Goal: Task Accomplishment & Management: Manage account settings

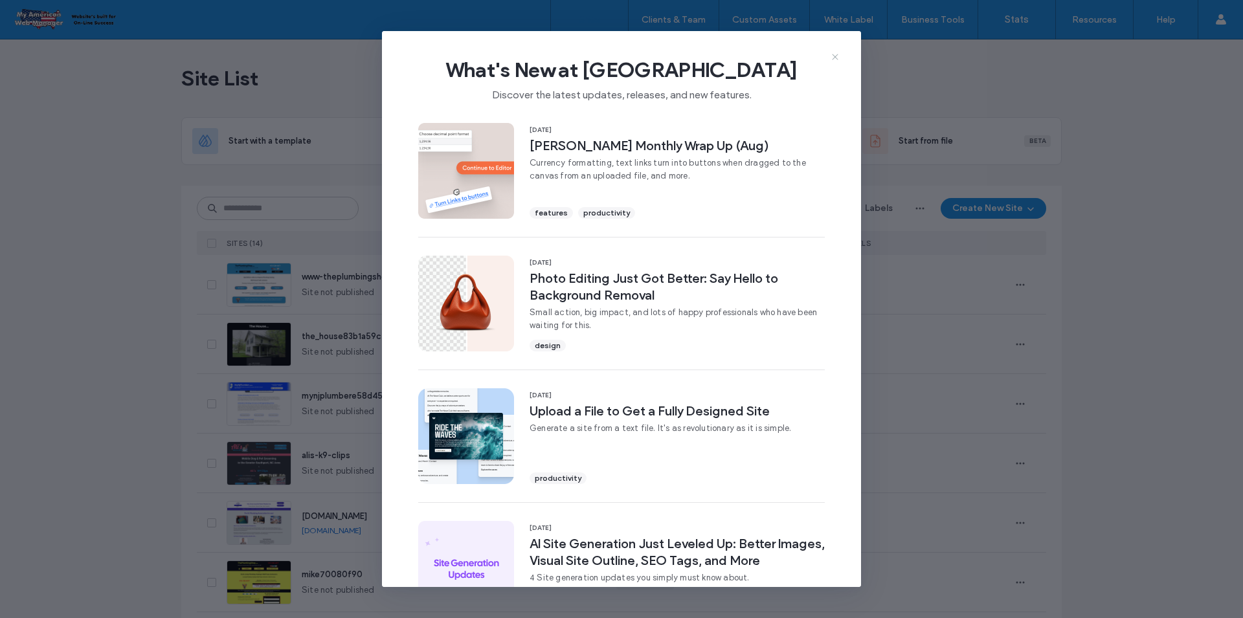
click at [840, 56] on icon at bounding box center [835, 57] width 10 height 10
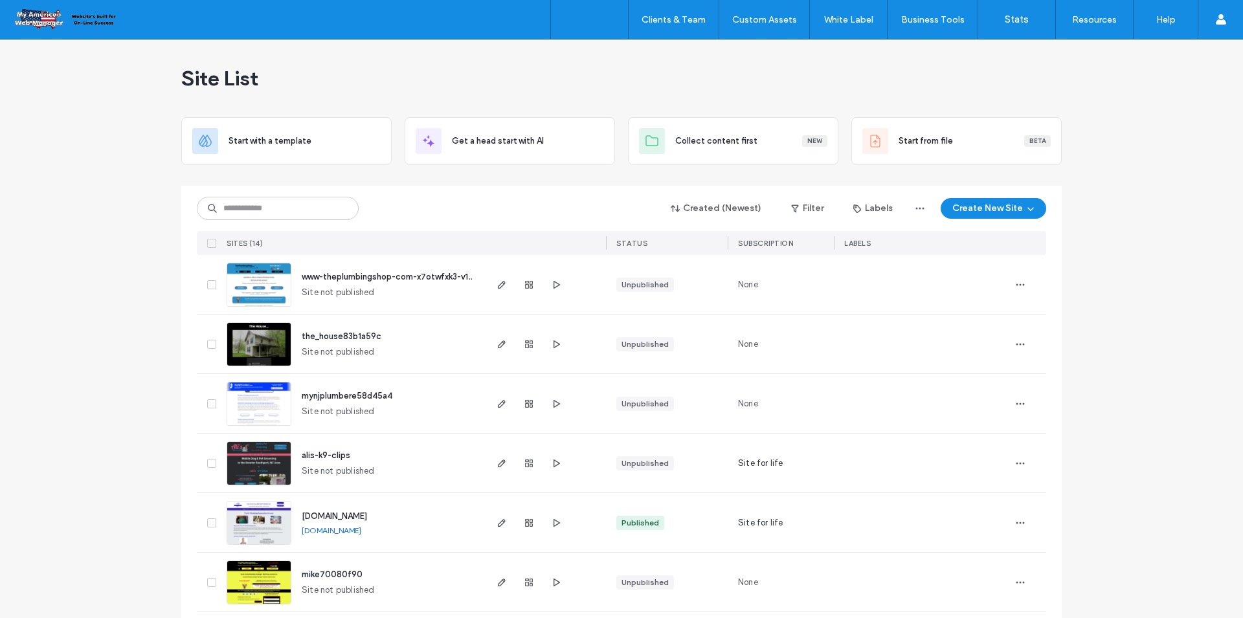
scroll to position [194, 0]
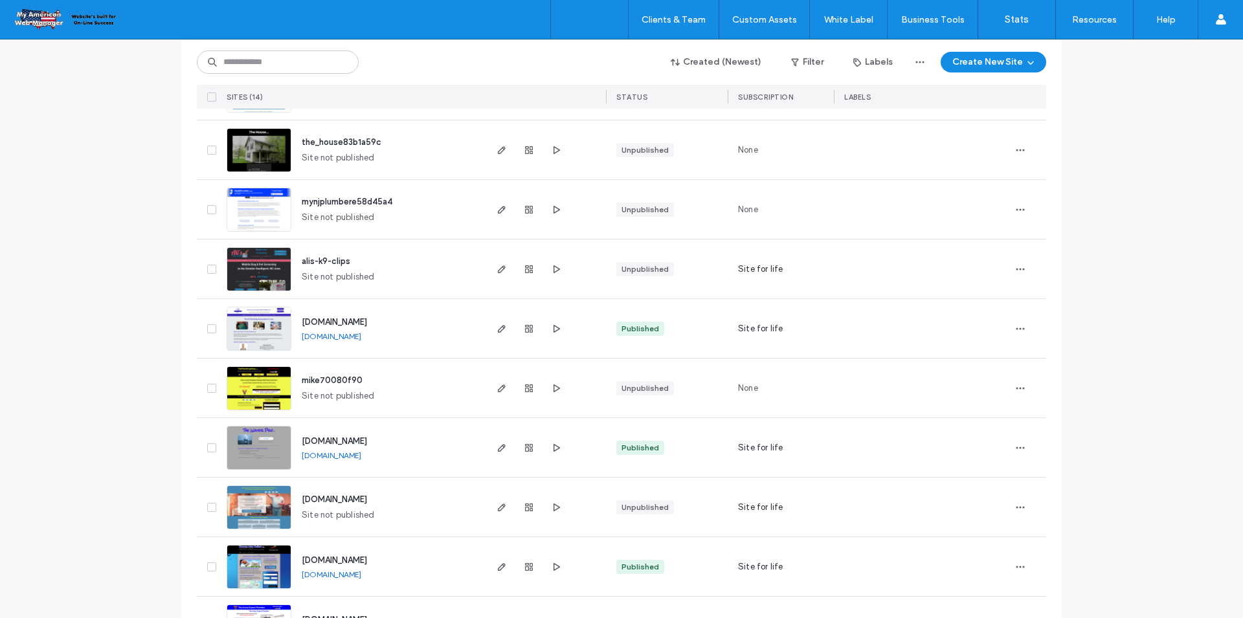
click at [308, 340] on link "[DOMAIN_NAME]" at bounding box center [332, 337] width 60 height 10
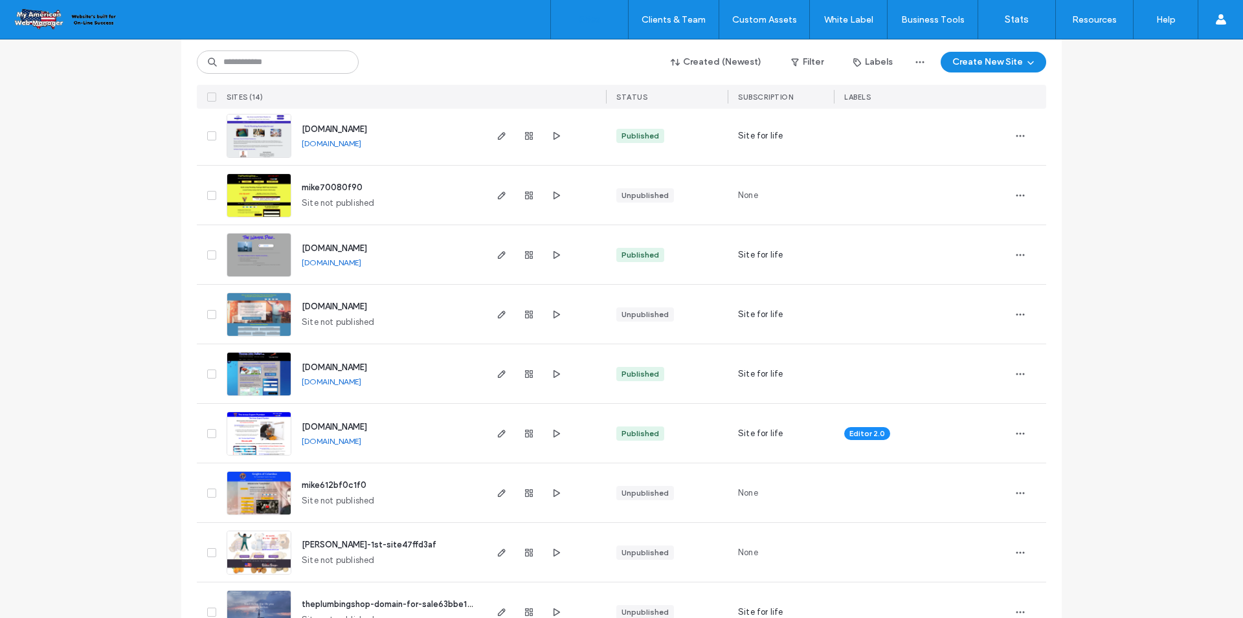
scroll to position [388, 0]
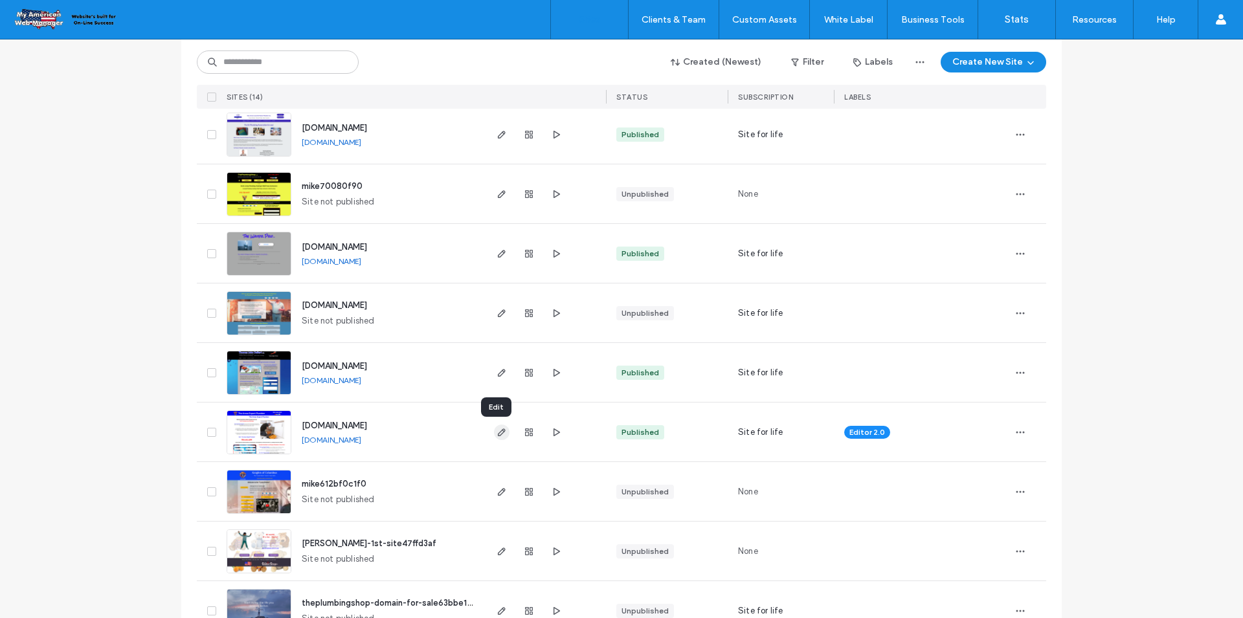
click at [497, 433] on icon "button" at bounding box center [502, 432] width 10 height 10
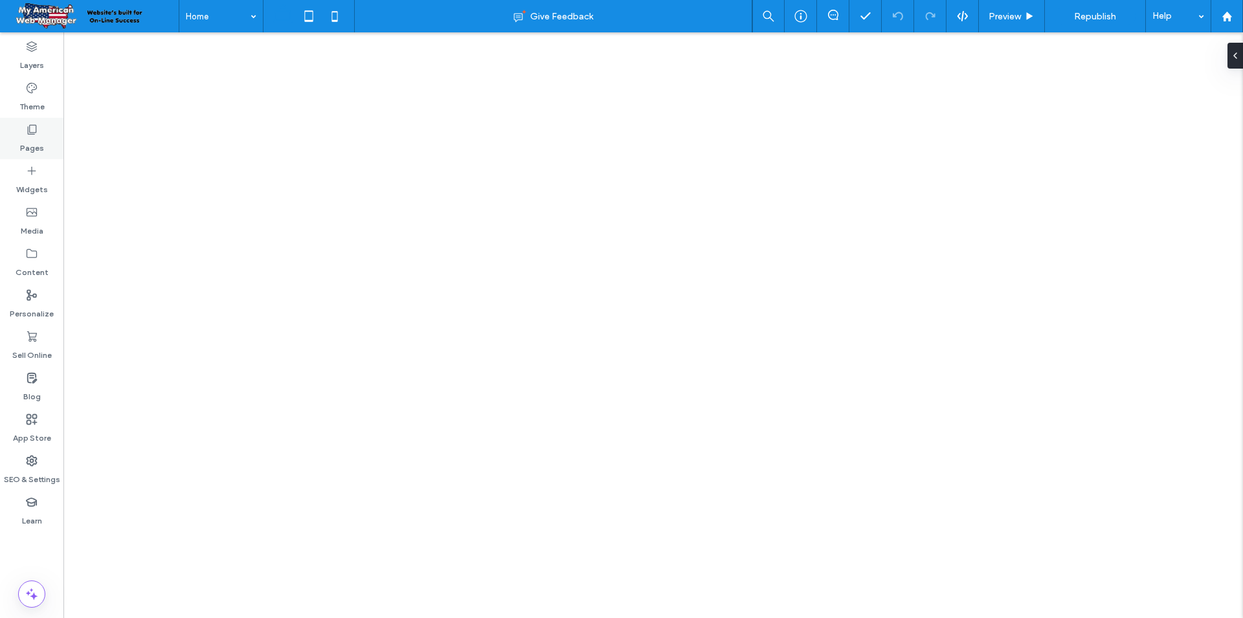
click at [35, 152] on label "Pages" at bounding box center [32, 145] width 24 height 18
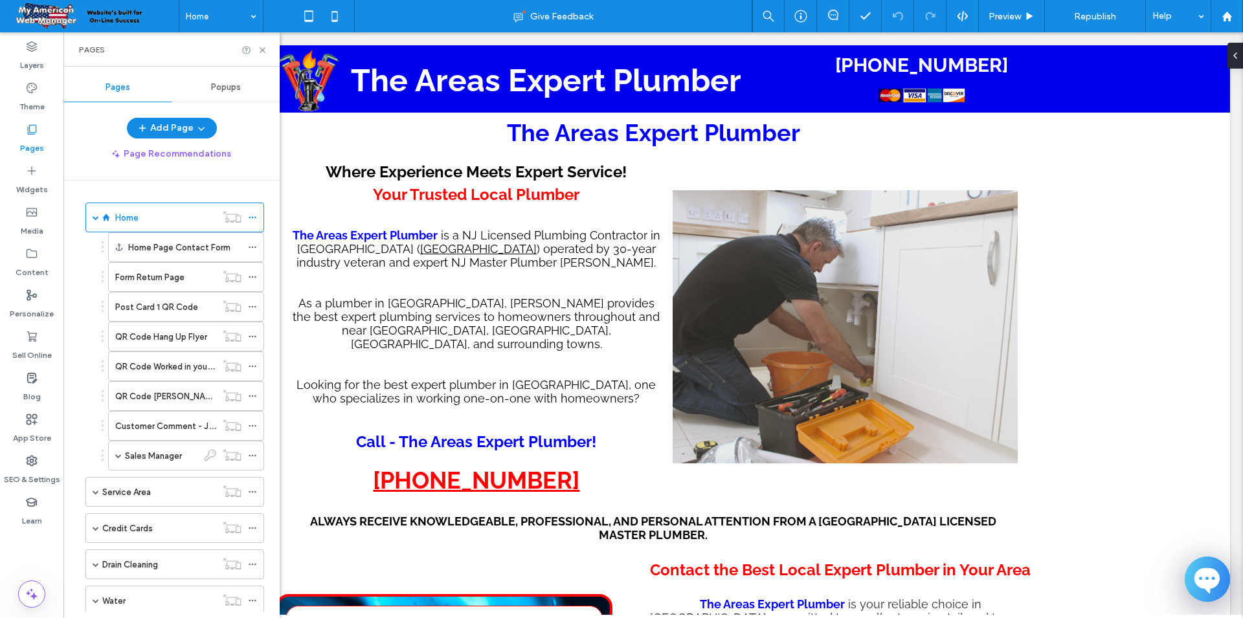
scroll to position [36, 0]
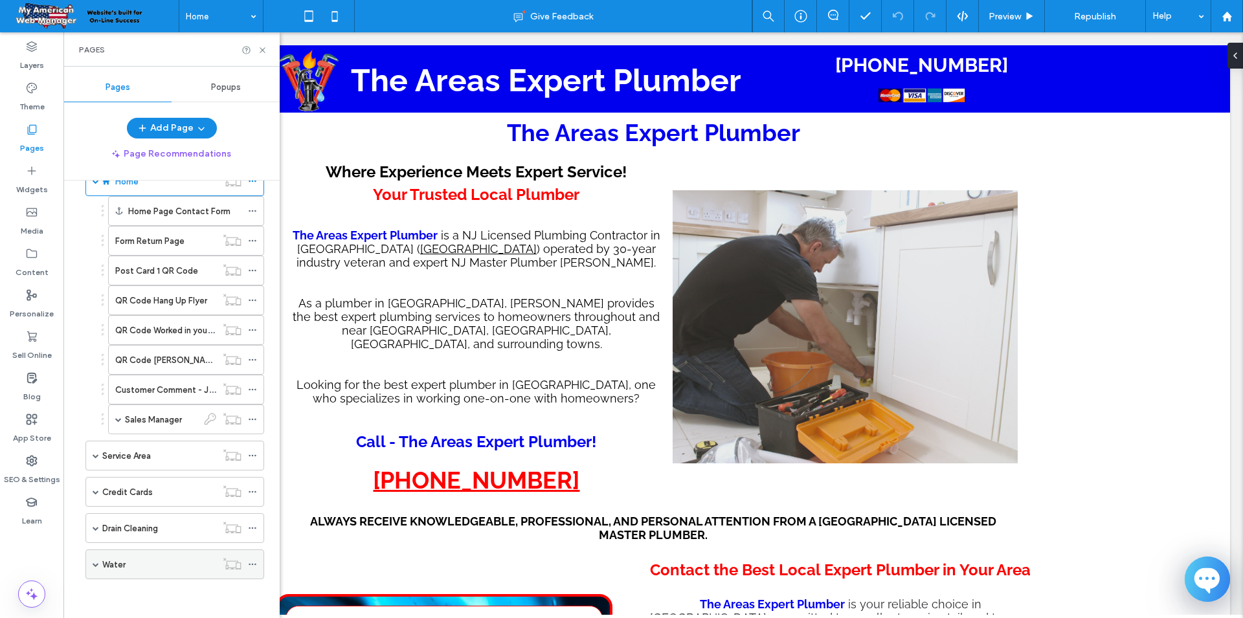
click at [167, 574] on div "Water" at bounding box center [159, 564] width 114 height 28
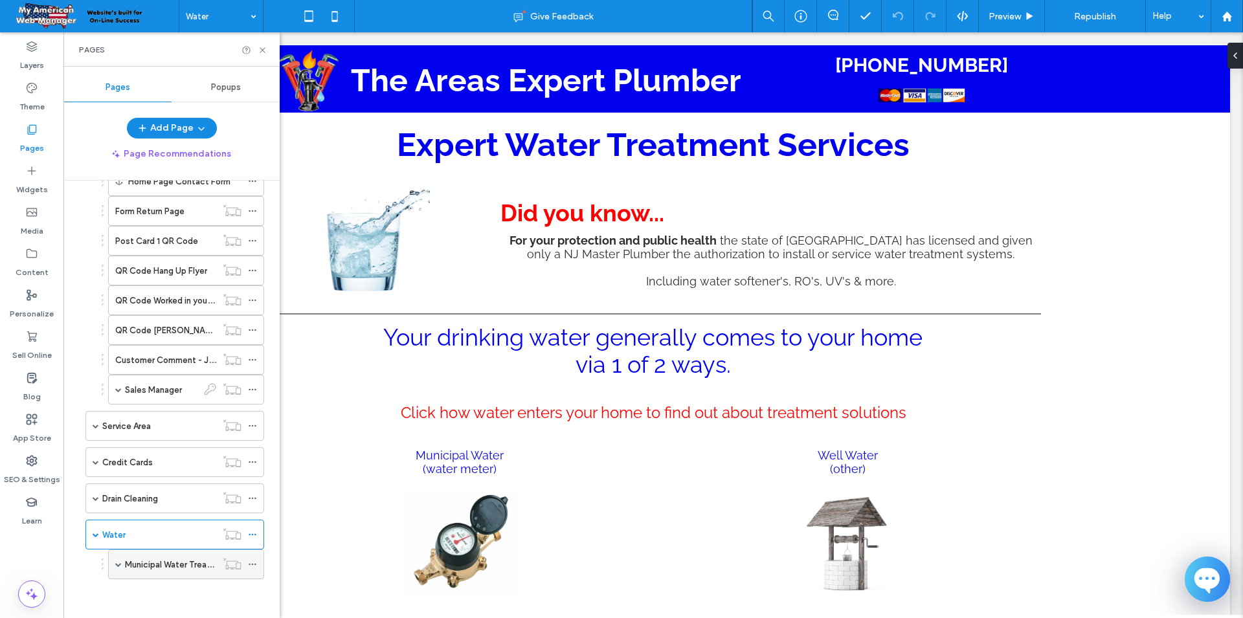
click at [172, 576] on div "Municipal Water Treatment" at bounding box center [170, 564] width 91 height 28
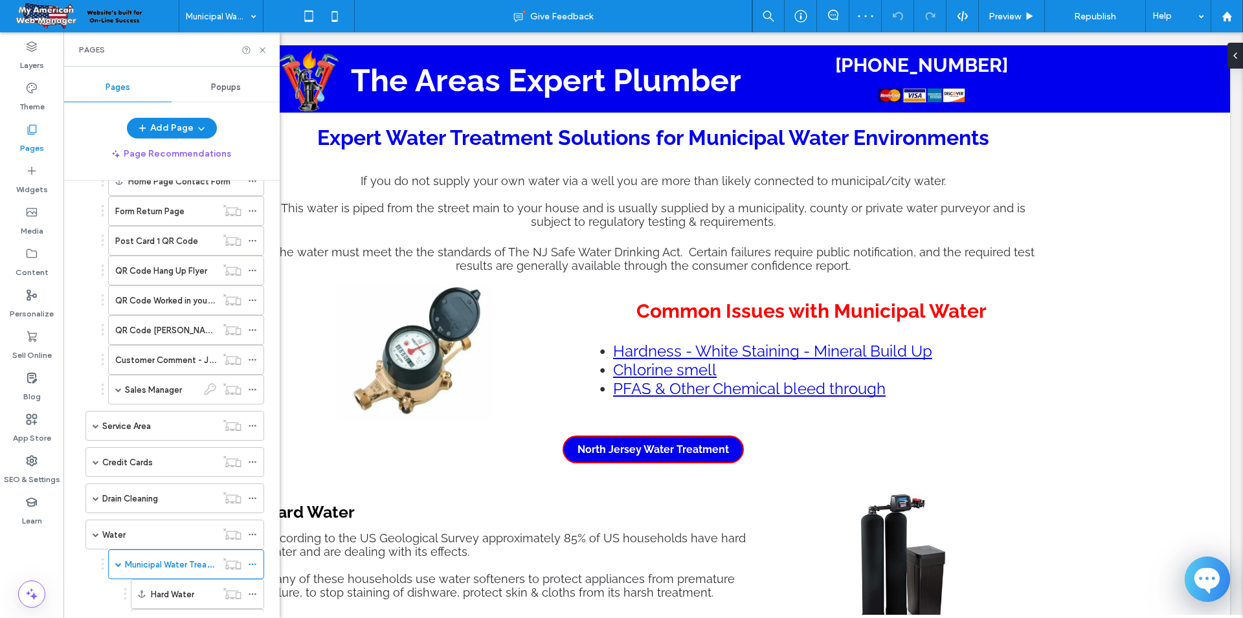
scroll to position [185, 0]
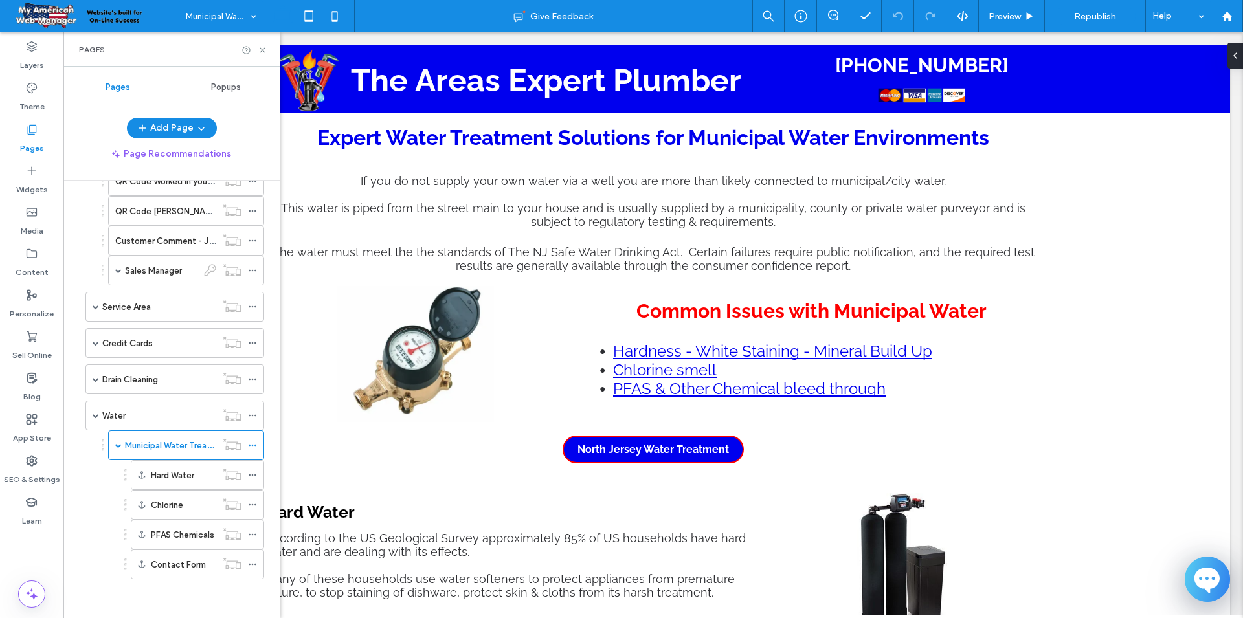
drag, startPoint x: 278, startPoint y: 475, endPoint x: 218, endPoint y: 546, distance: 93.2
click at [261, 52] on use at bounding box center [262, 49] width 5 height 5
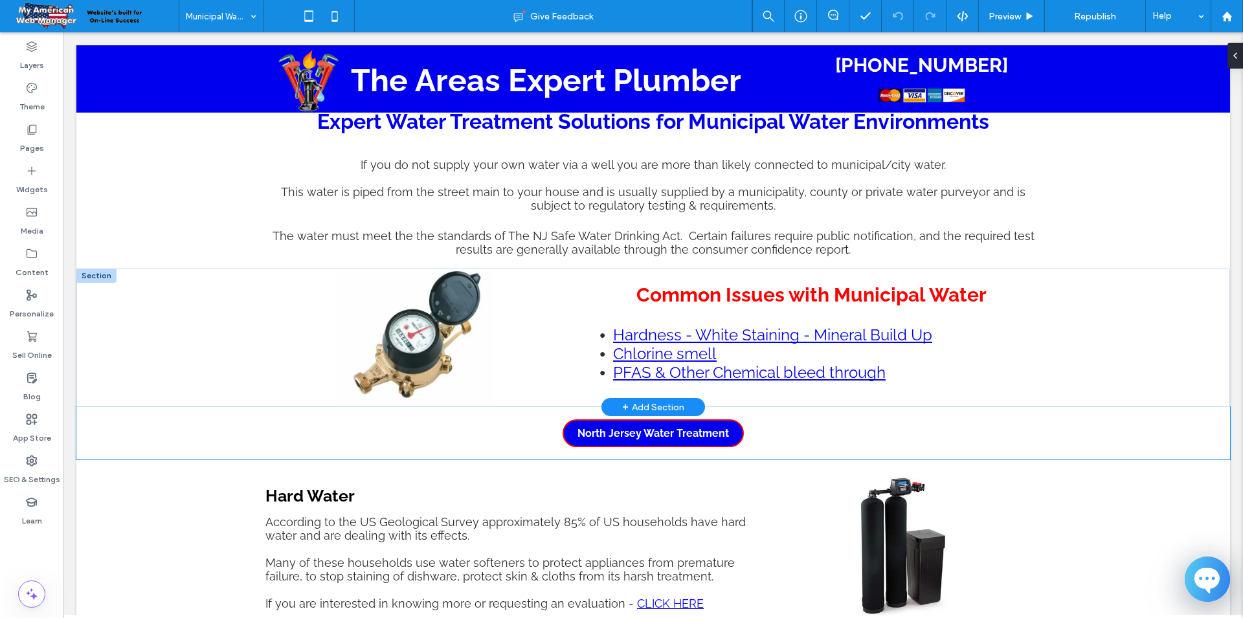
scroll to position [0, 0]
